Goal: Check status: Check status

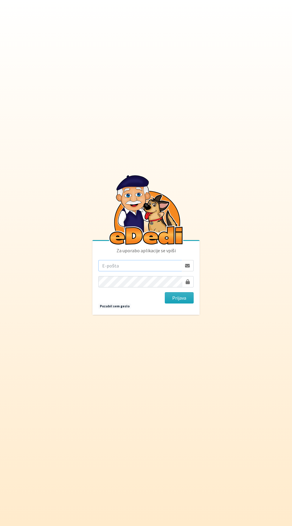
type input "[EMAIL_ADDRESS][DOMAIN_NAME]"
click at [165, 292] on button "Prijava" at bounding box center [179, 297] width 29 height 11
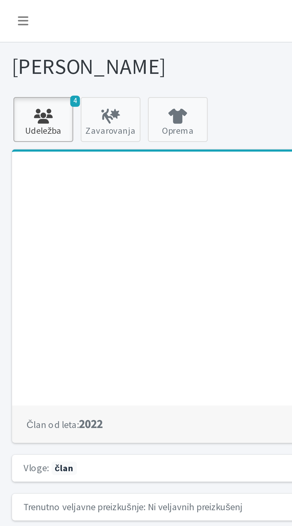
click at [16, 46] on icon at bounding box center [17, 46] width 20 height 6
